Goal: Check status: Verify the current state of an ongoing process or item

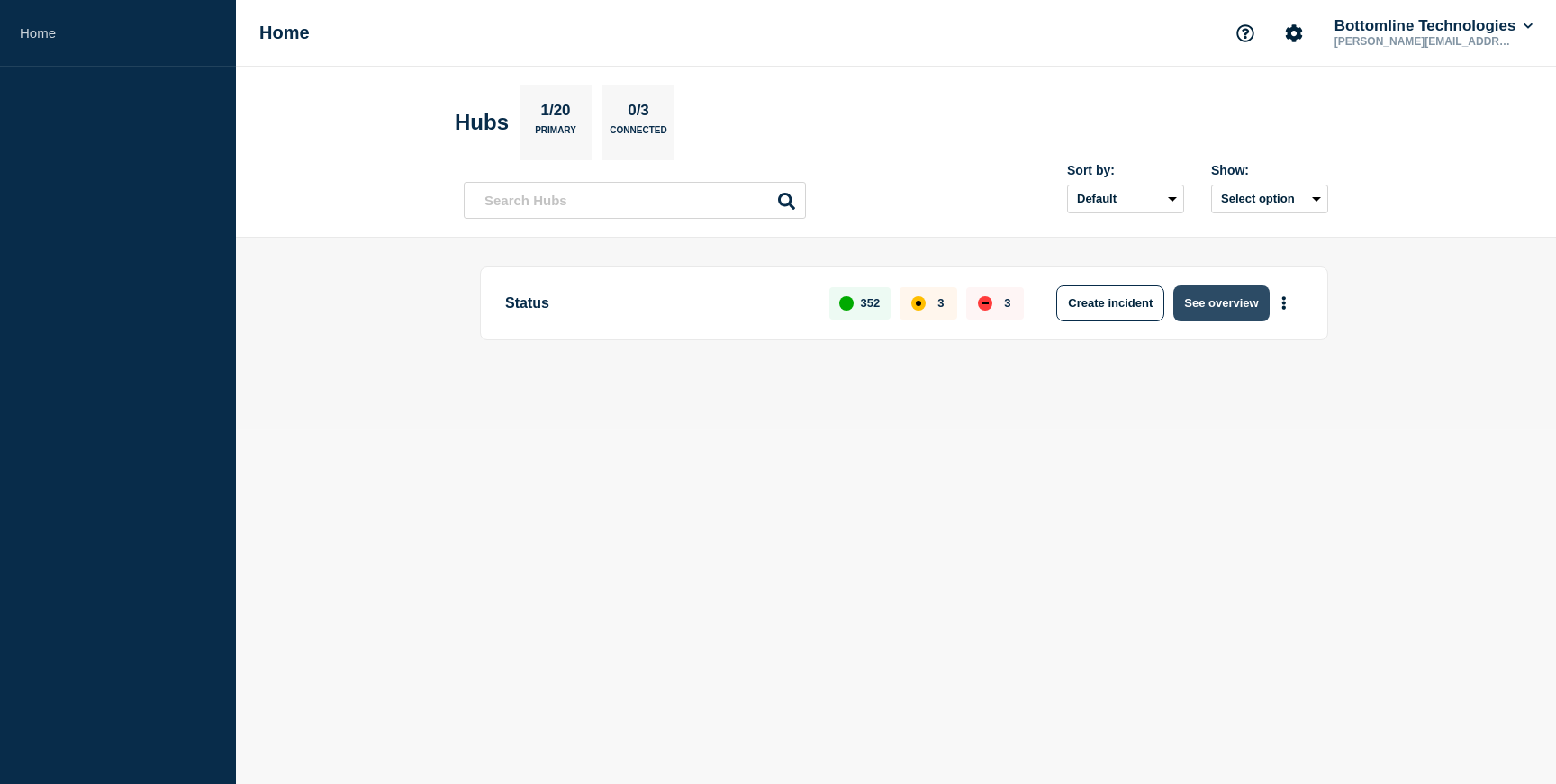
click at [1223, 311] on button "See overview" at bounding box center [1220, 303] width 95 height 36
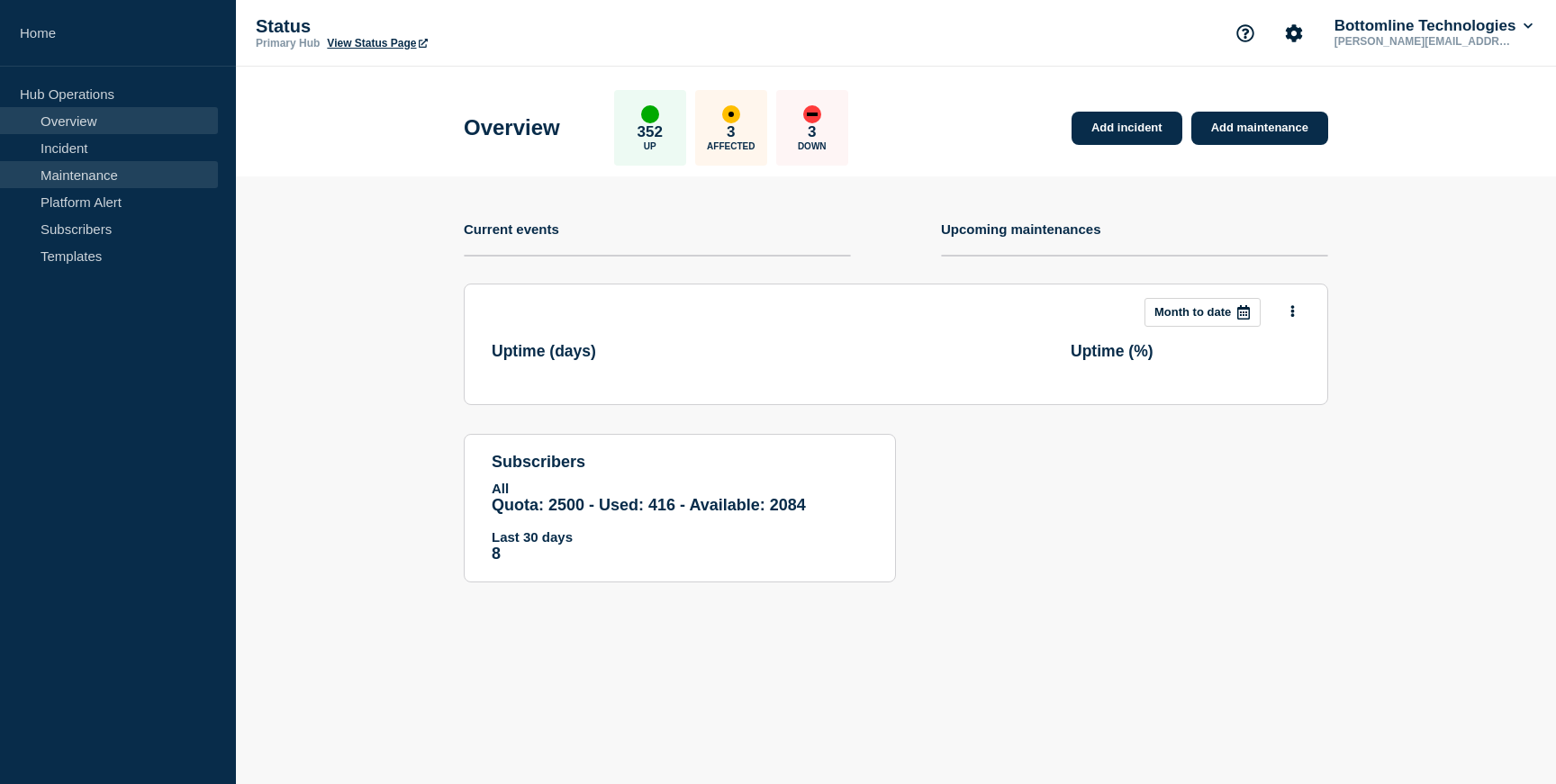
click at [74, 170] on link "Maintenance" at bounding box center [109, 174] width 218 height 27
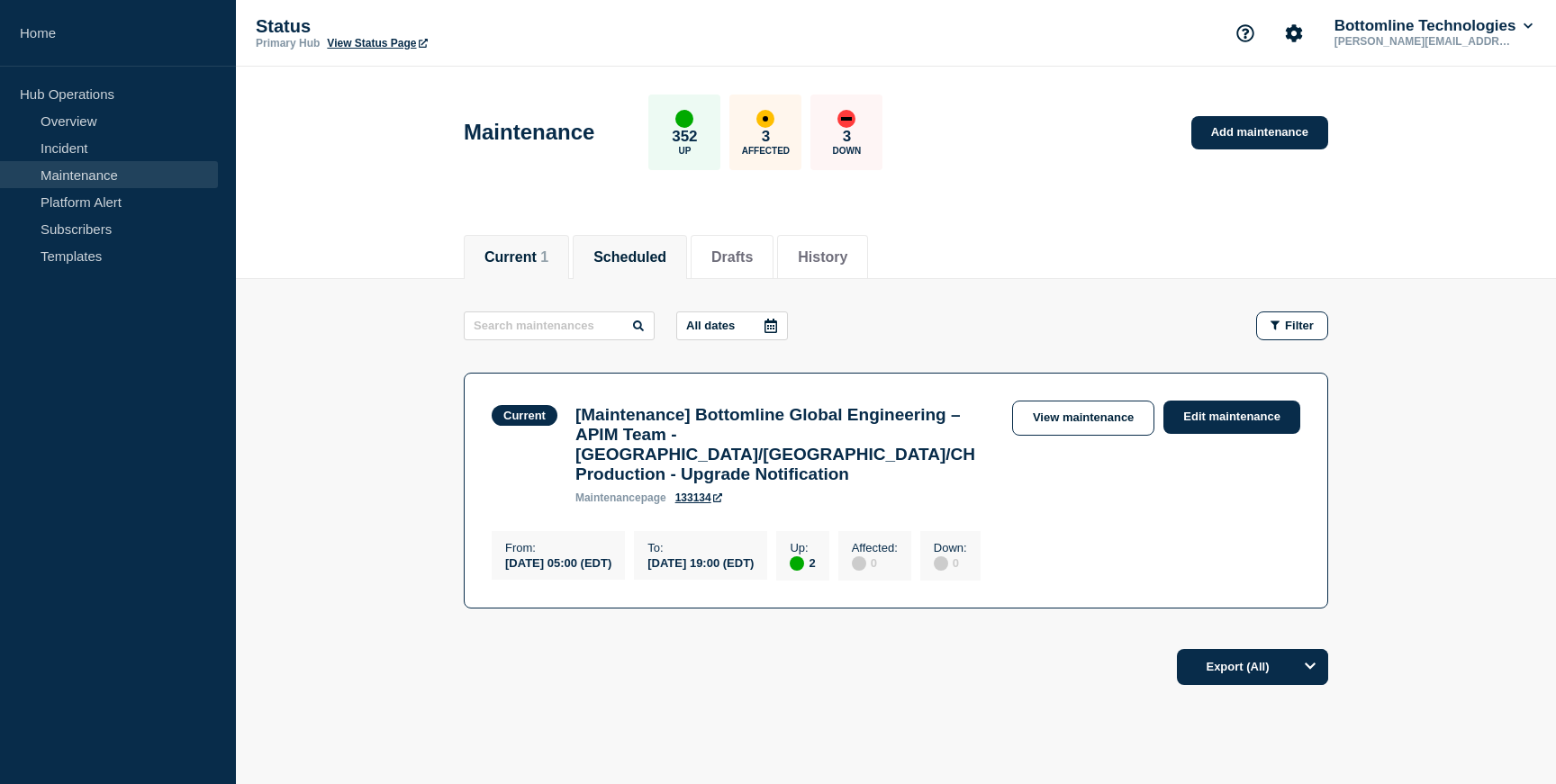
click at [645, 257] on button "Scheduled" at bounding box center [629, 257] width 73 height 16
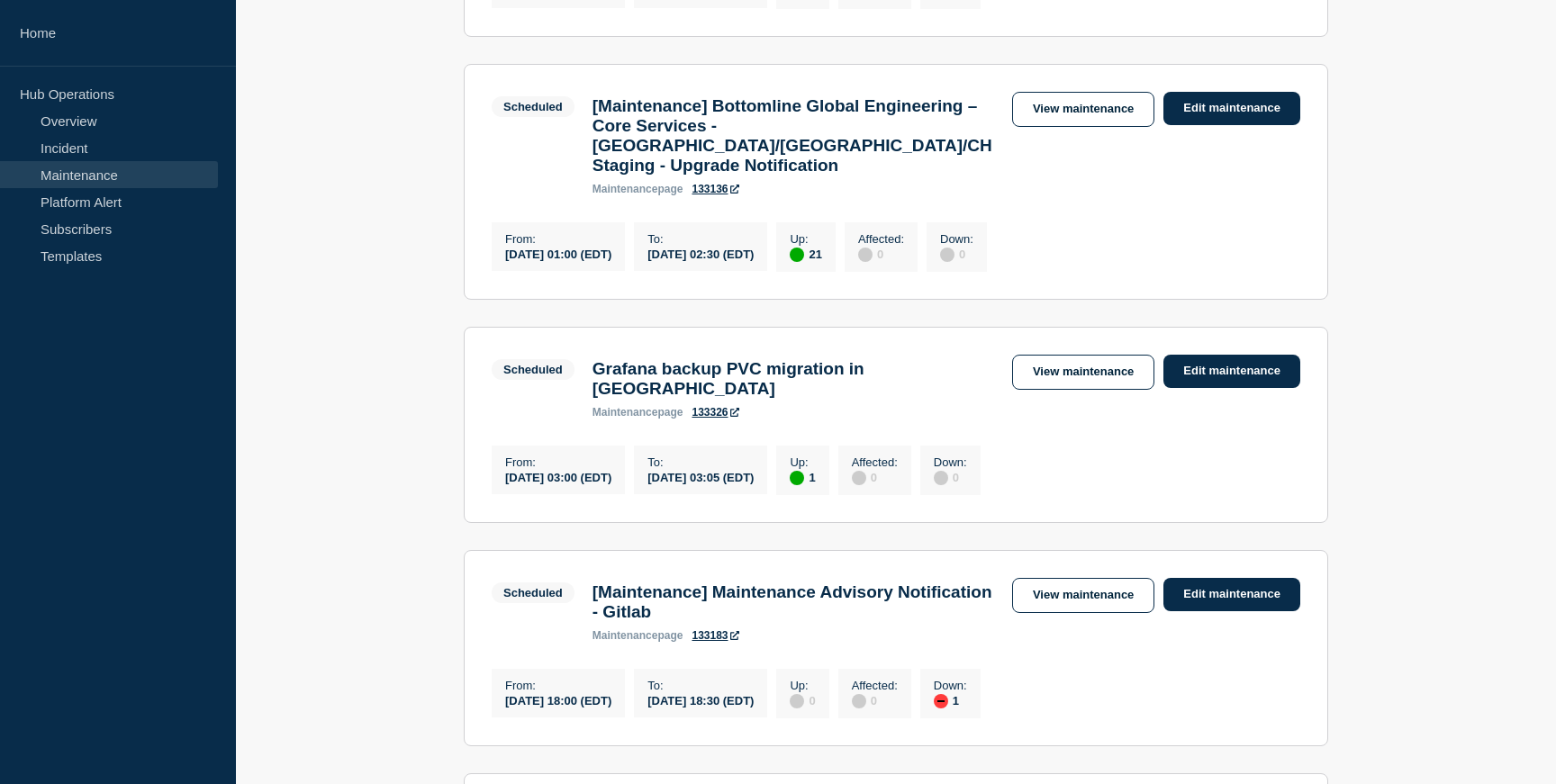
scroll to position [818, 0]
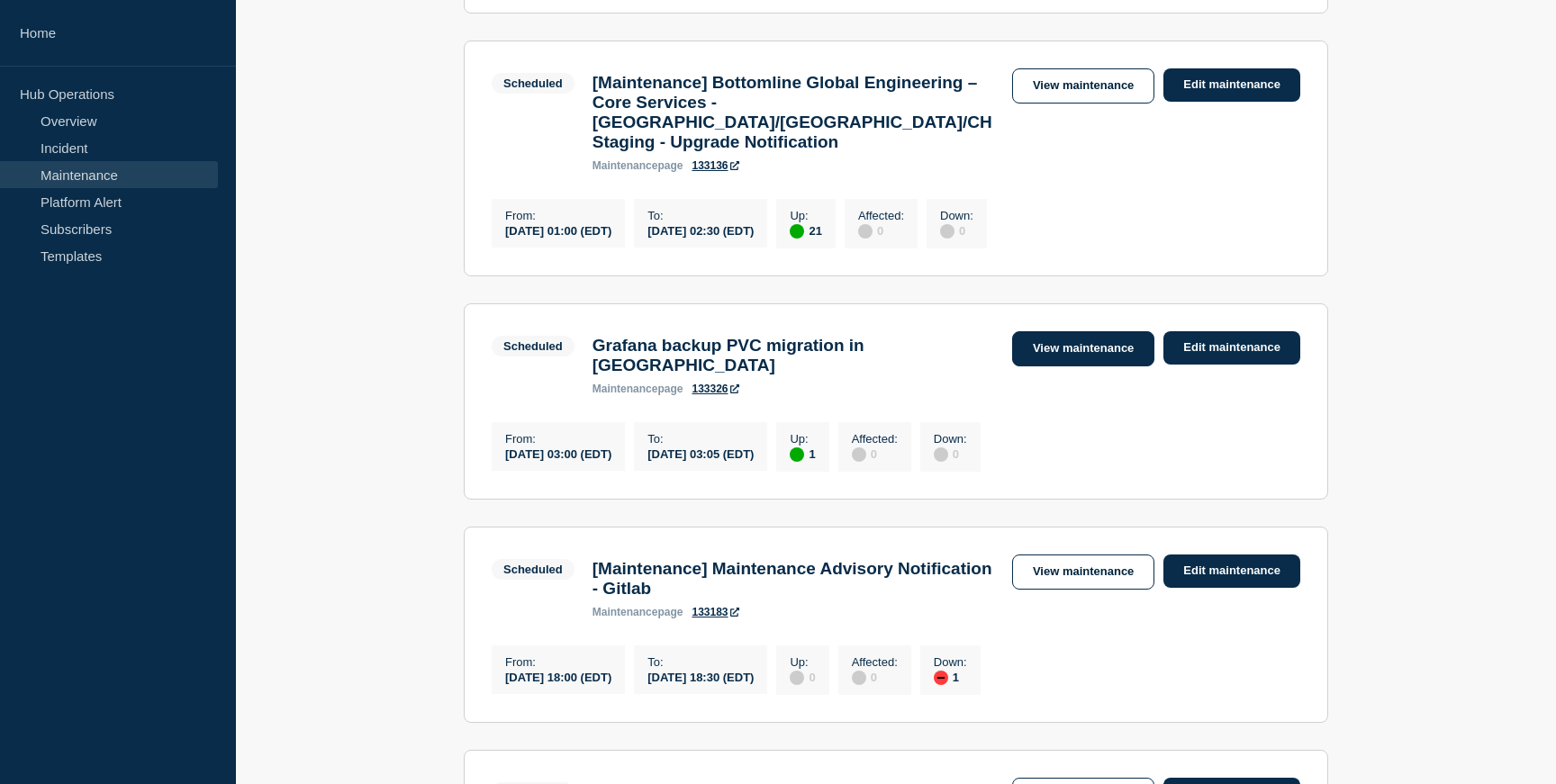
click at [1053, 366] on link "View maintenance" at bounding box center [1083, 348] width 142 height 35
